Goal: Transaction & Acquisition: Subscribe to service/newsletter

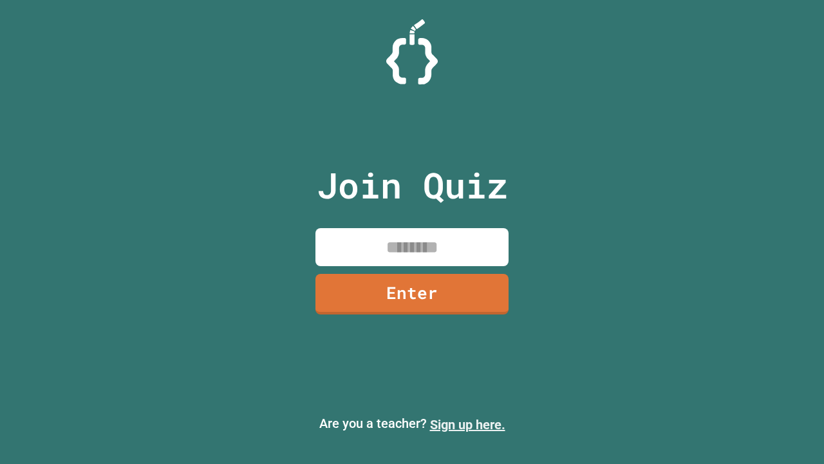
click at [468, 424] on link "Sign up here." at bounding box center [467, 424] width 75 height 15
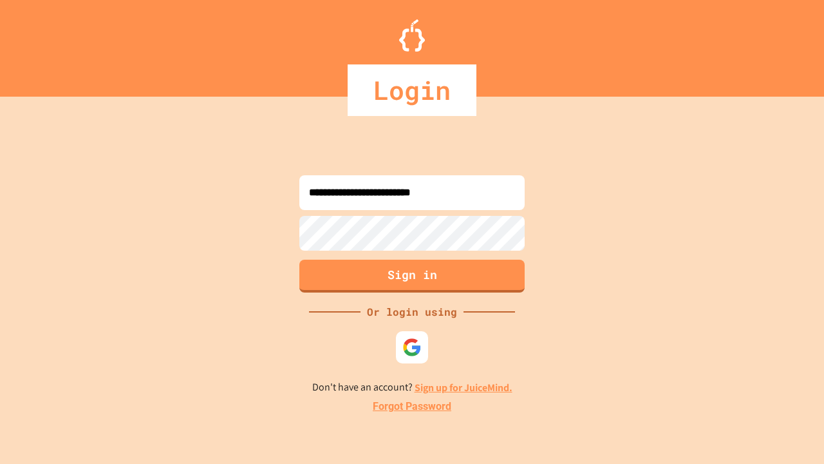
type input "**********"
